Goal: Information Seeking & Learning: Check status

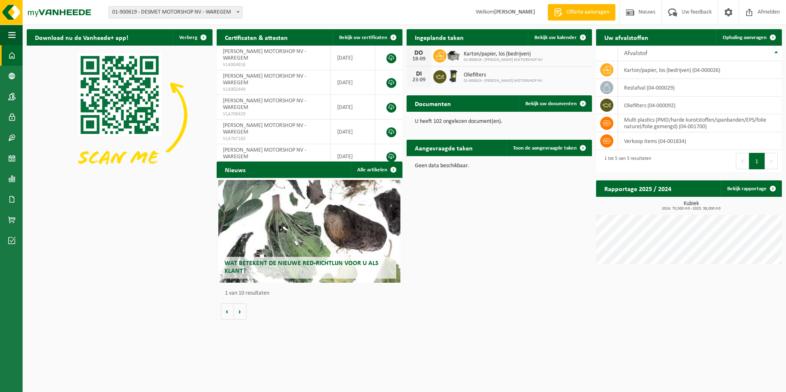
click at [301, 230] on div "Wat betekent de nieuwe RED-richtlijn voor u als klant?" at bounding box center [309, 231] width 182 height 103
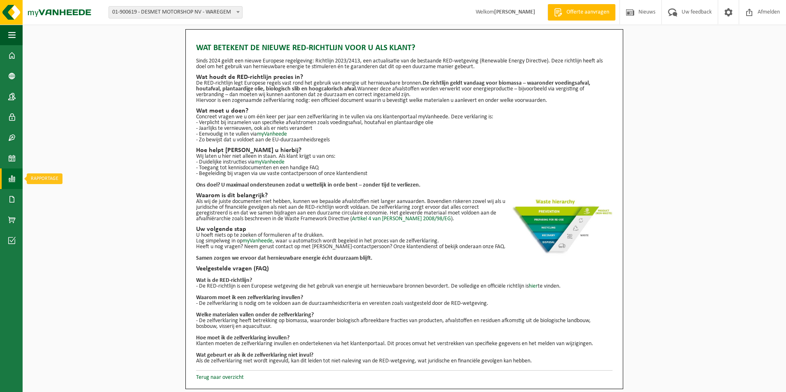
click at [13, 177] on span at bounding box center [11, 179] width 7 height 21
click at [77, 182] on span "In grafiekvorm" at bounding box center [66, 179] width 37 height 16
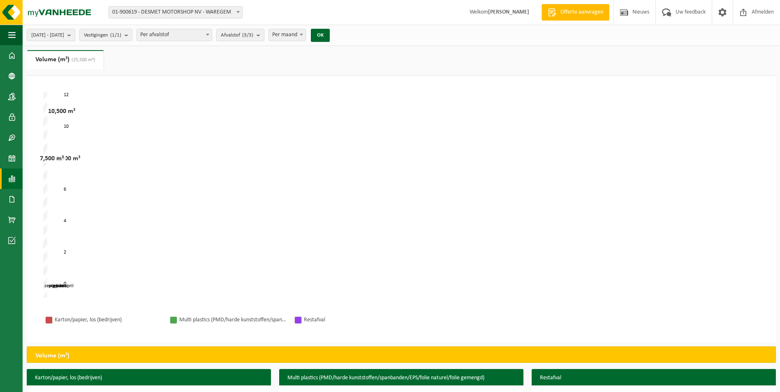
click at [75, 37] on b "submit" at bounding box center [70, 35] width 7 height 12
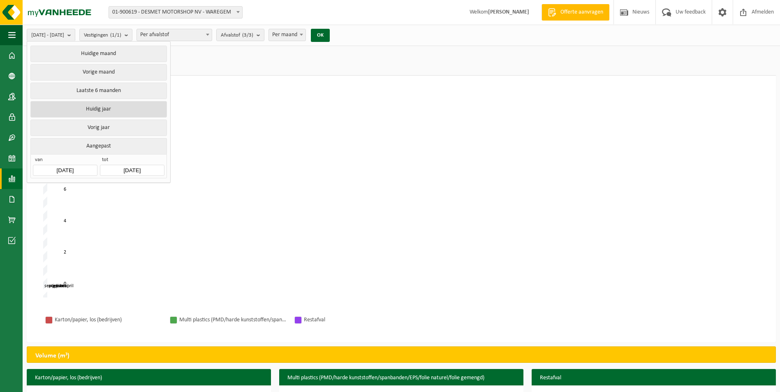
click at [137, 109] on button "Huidig jaar" at bounding box center [98, 109] width 136 height 16
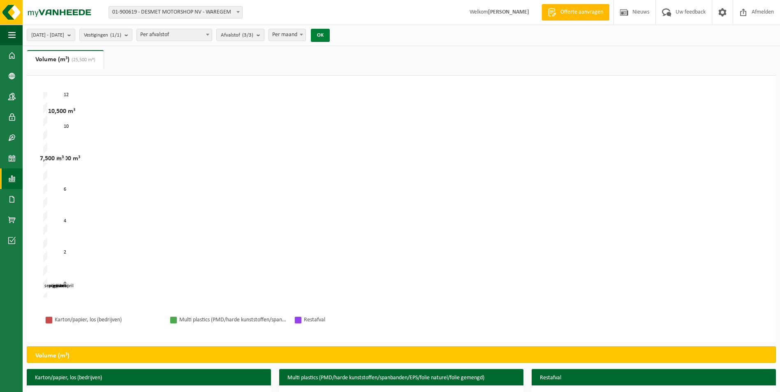
click at [330, 33] on button "OK" at bounding box center [320, 35] width 19 height 13
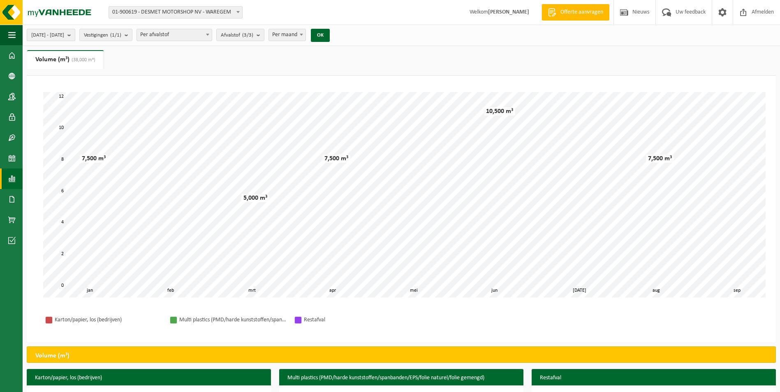
click at [64, 36] on span "2025-01-01 - 2025-09-17" at bounding box center [47, 35] width 33 height 12
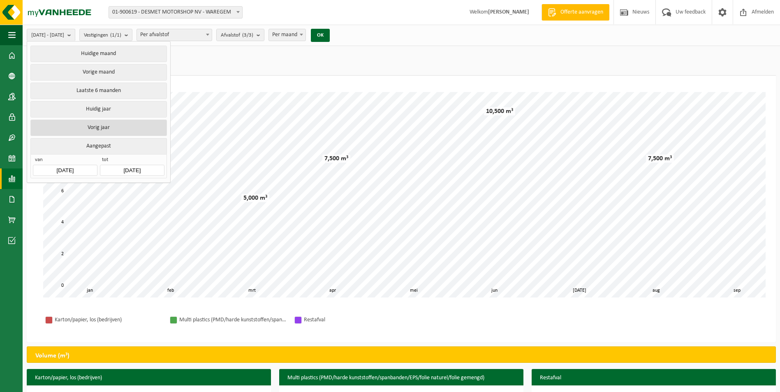
click at [135, 125] on button "Vorig jaar" at bounding box center [98, 128] width 136 height 16
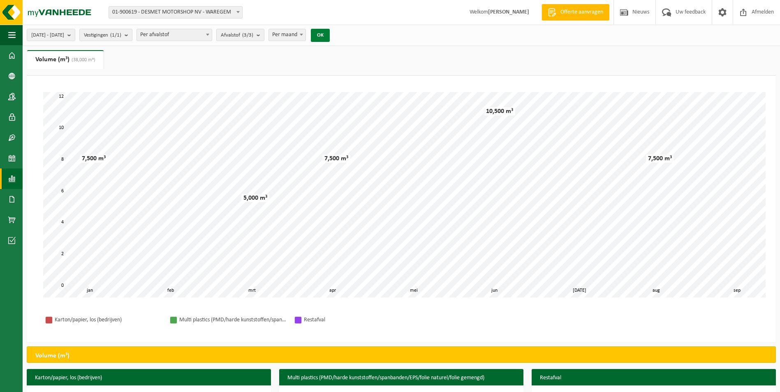
click at [330, 37] on button "OK" at bounding box center [320, 35] width 19 height 13
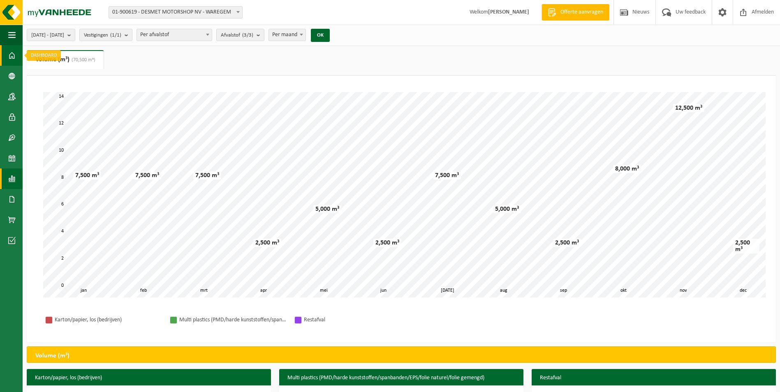
click at [14, 58] on span at bounding box center [11, 55] width 7 height 21
